Goal: Navigation & Orientation: Find specific page/section

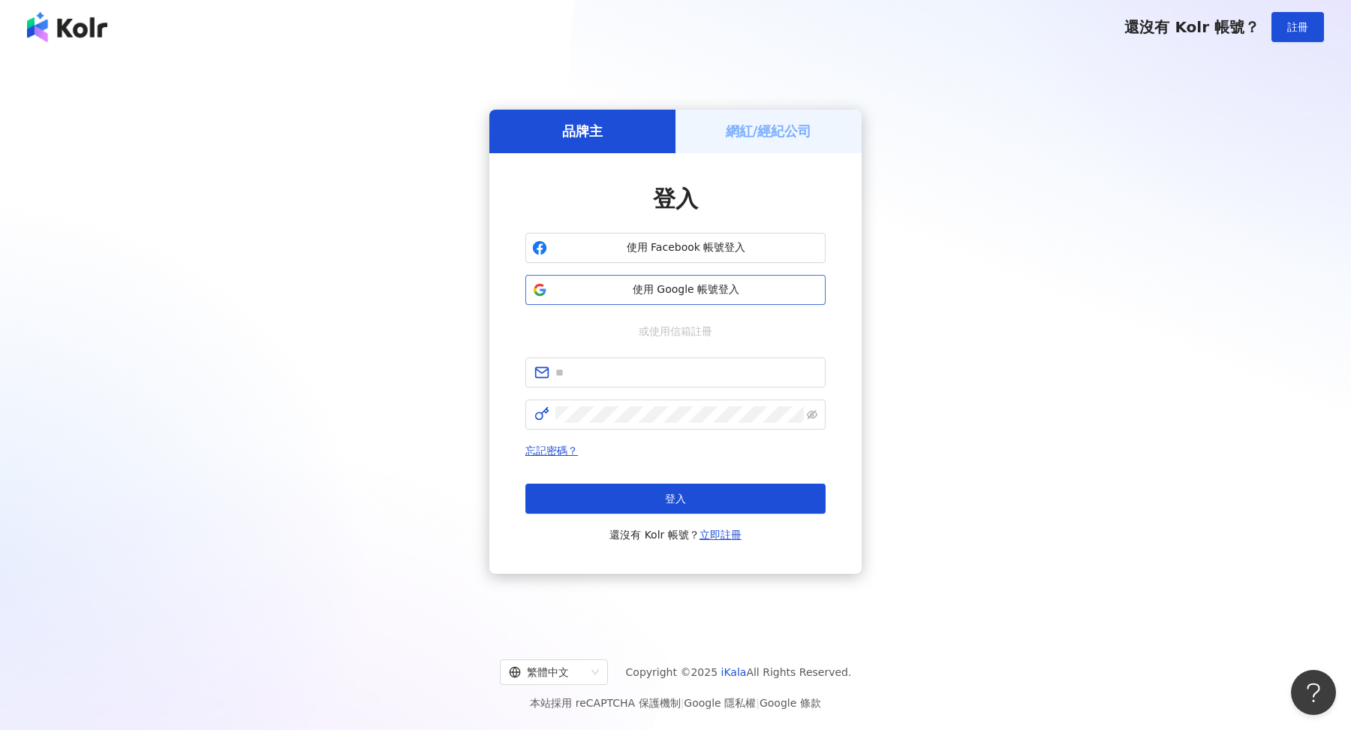
click at [720, 296] on span "使用 Google 帳號登入" at bounding box center [686, 289] width 266 height 15
click at [582, 134] on h5 "品牌主" at bounding box center [582, 131] width 41 height 19
click at [701, 301] on button "使用 Google 帳號登入" at bounding box center [675, 290] width 300 height 30
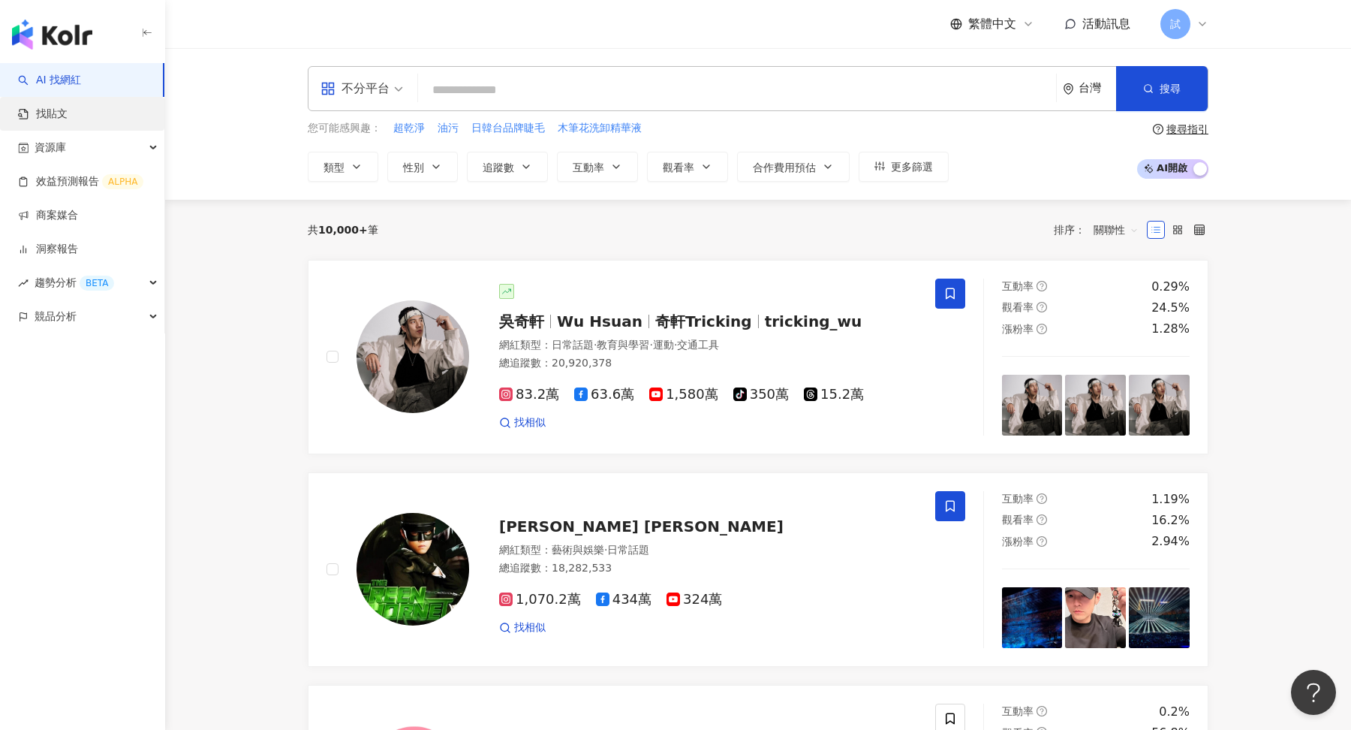
click at [68, 119] on link "找貼文" at bounding box center [43, 114] width 50 height 15
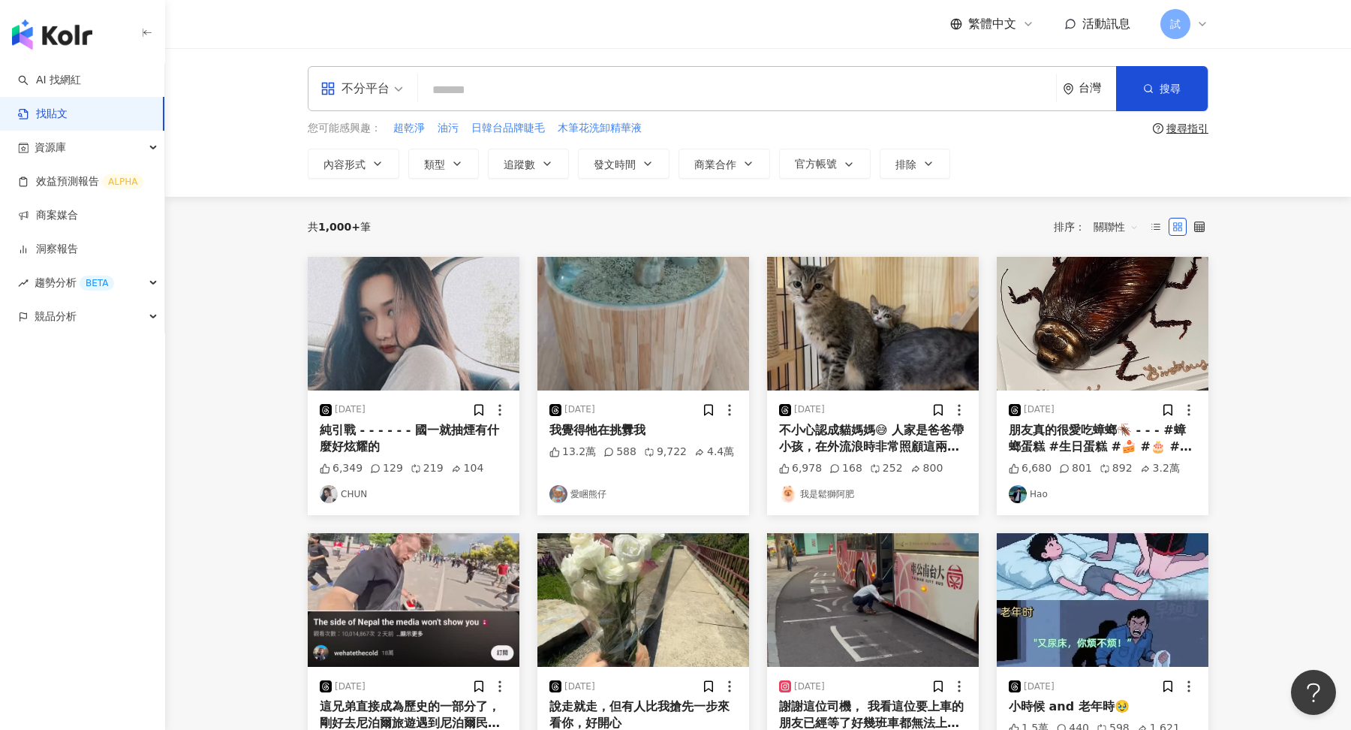
click at [877, 422] on div "不小心認成貓媽媽😅 人家是爸爸帶小孩，在外流浪時非常照顧這兩隻幼貓被誤以為是貓媽媽 結果有蛋蛋😳 黑虎斑是小男生 白襪子是小女生 約三個月大 貓爸爸這兩天會送紮" at bounding box center [873, 439] width 188 height 34
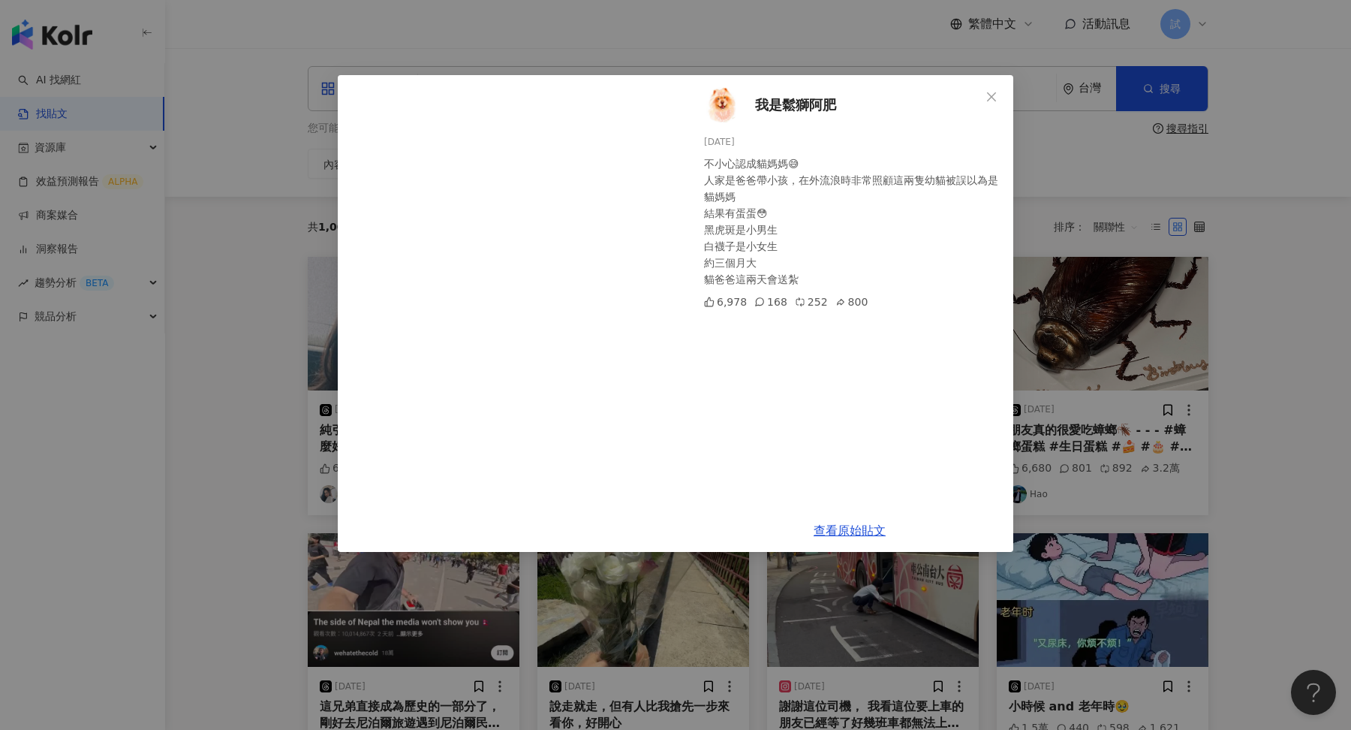
scroll to position [682, 0]
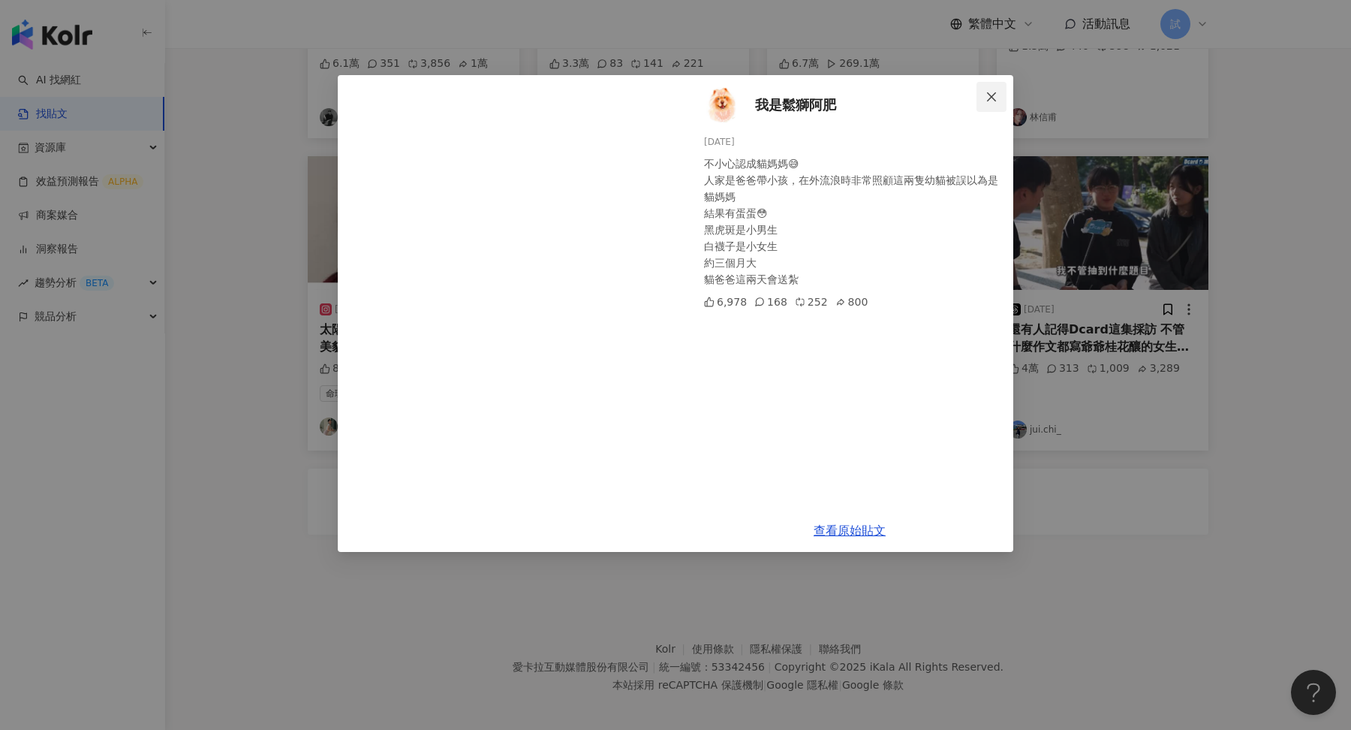
click at [991, 106] on button "Close" at bounding box center [991, 97] width 30 height 30
